Goal: Check status: Check status

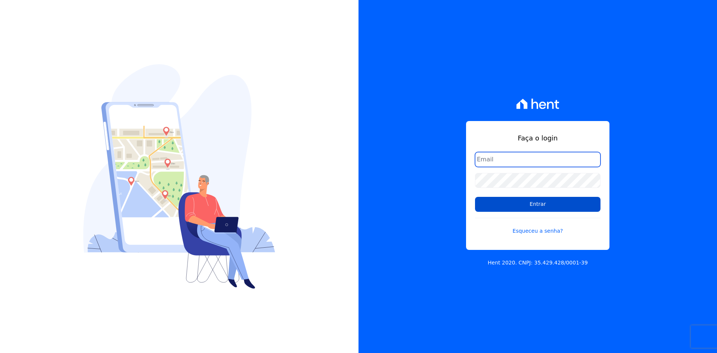
type input "contato@grupokaiser.com.br"
click at [480, 204] on input "Entrar" at bounding box center [537, 204] width 125 height 15
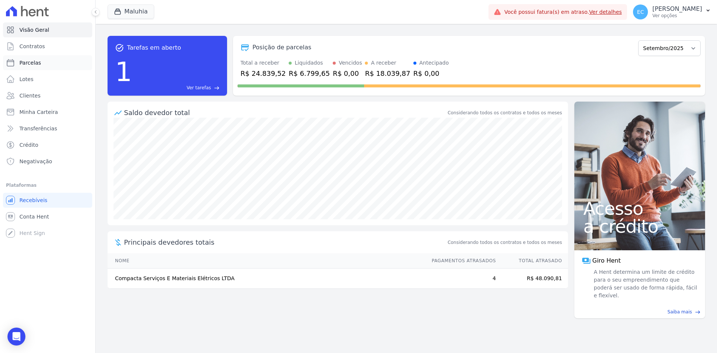
click at [34, 62] on span "Parcelas" at bounding box center [30, 62] width 22 height 7
select select
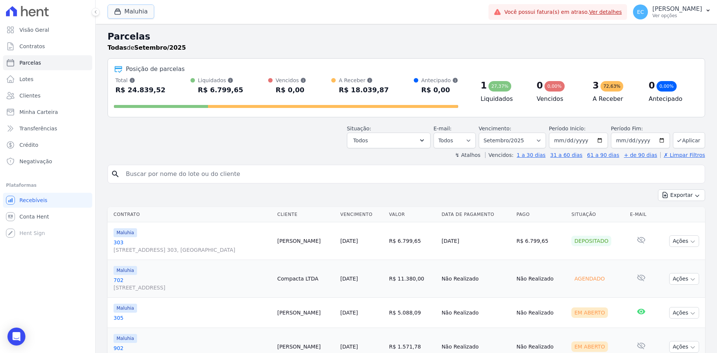
click at [126, 13] on button "Maluhia" at bounding box center [131, 11] width 47 height 14
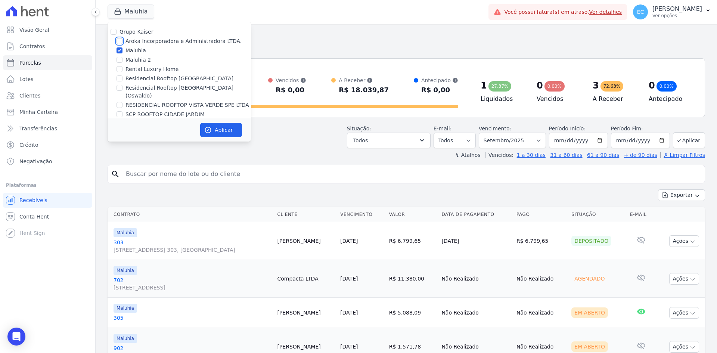
click at [118, 40] on input "Aroka Incorporadora e Administradora LTDA." at bounding box center [120, 41] width 6 height 6
checkbox input "true"
click at [119, 48] on input "Maluhia" at bounding box center [120, 50] width 6 height 6
checkbox input "false"
click at [214, 131] on button "Aplicar" at bounding box center [221, 130] width 42 height 14
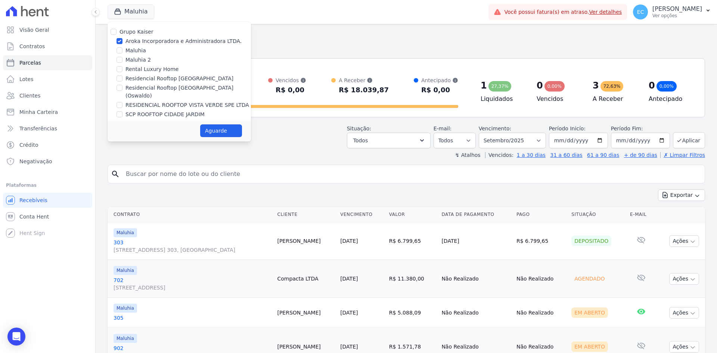
select select
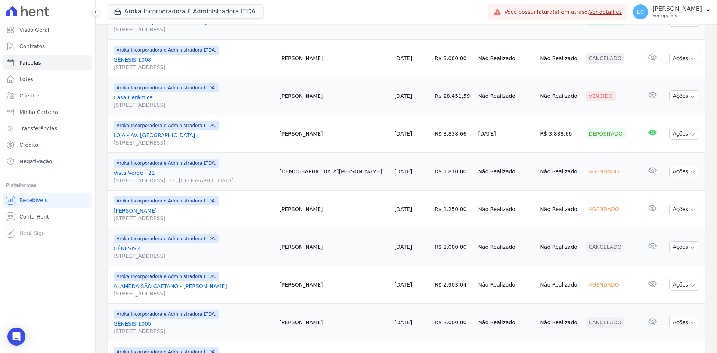
scroll to position [609, 0]
